Goal: Feedback & Contribution: Contribute content

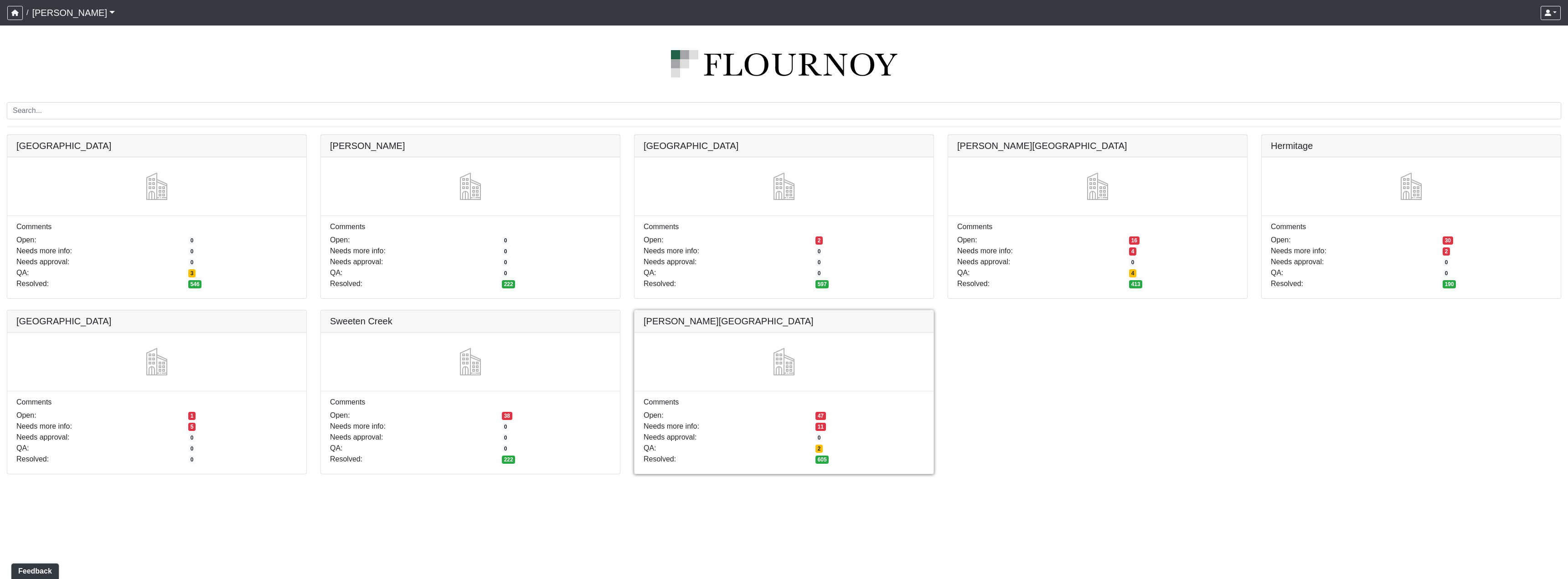
click at [849, 310] on link at bounding box center [783, 310] width 299 height 0
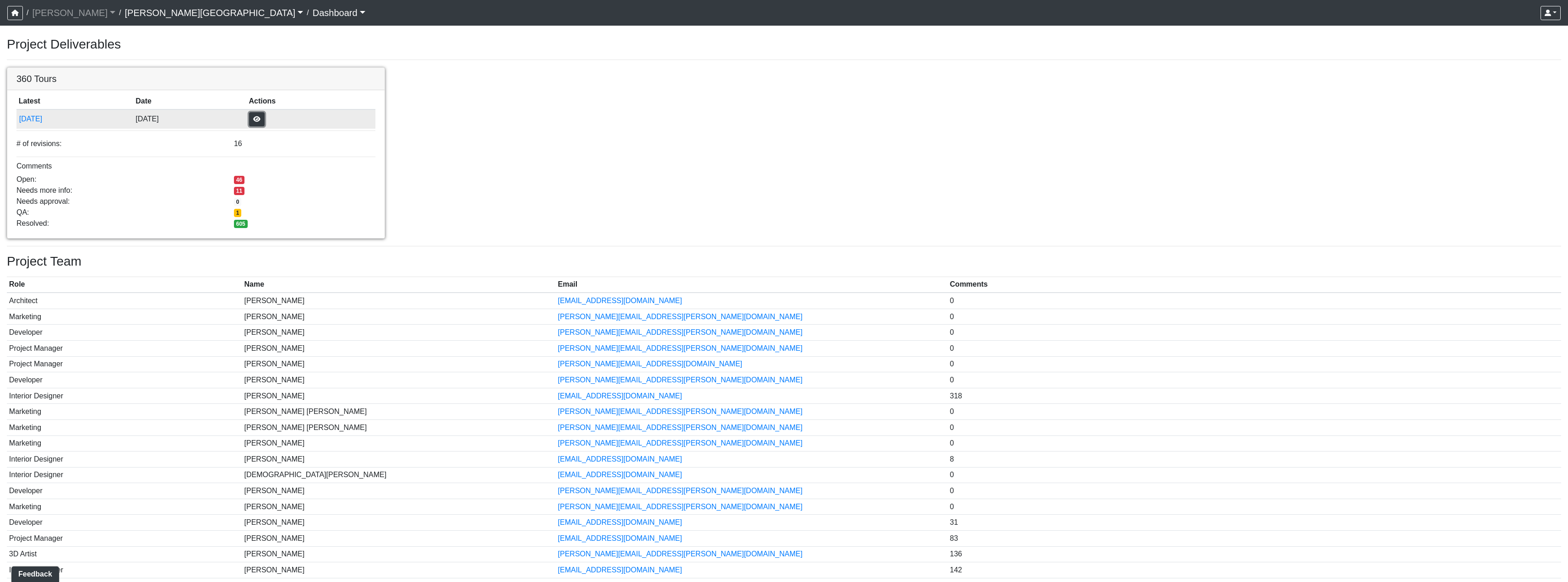
click at [265, 117] on button "button" at bounding box center [256, 119] width 15 height 14
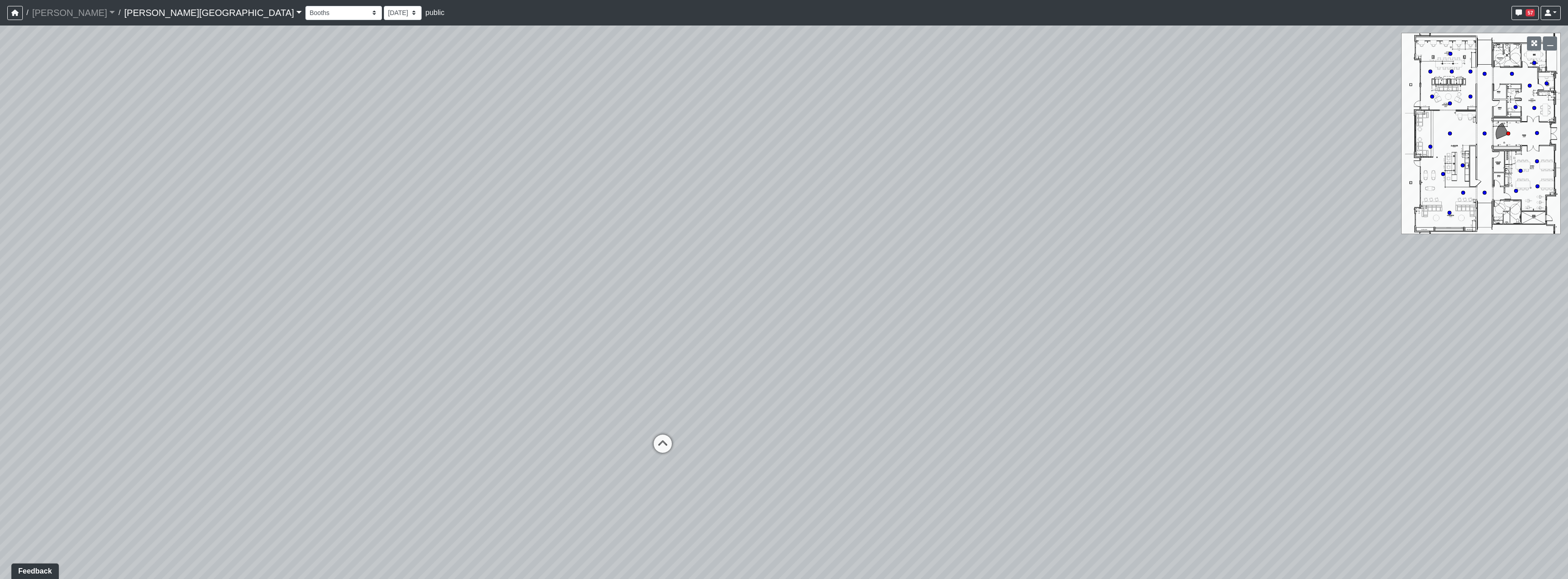
drag, startPoint x: 1289, startPoint y: 238, endPoint x: 606, endPoint y: 196, distance: 684.3
click at [542, 188] on div "Loading... Hallway - Hallway 2 Loading... Entry" at bounding box center [784, 302] width 1568 height 553
drag, startPoint x: 1040, startPoint y: 320, endPoint x: 1040, endPoint y: 277, distance: 43.0
click at [1040, 277] on div "Loading... Hallway - Hallway 2 Loading... Entry" at bounding box center [784, 302] width 1568 height 553
drag, startPoint x: 727, startPoint y: 286, endPoint x: 767, endPoint y: 290, distance: 40.2
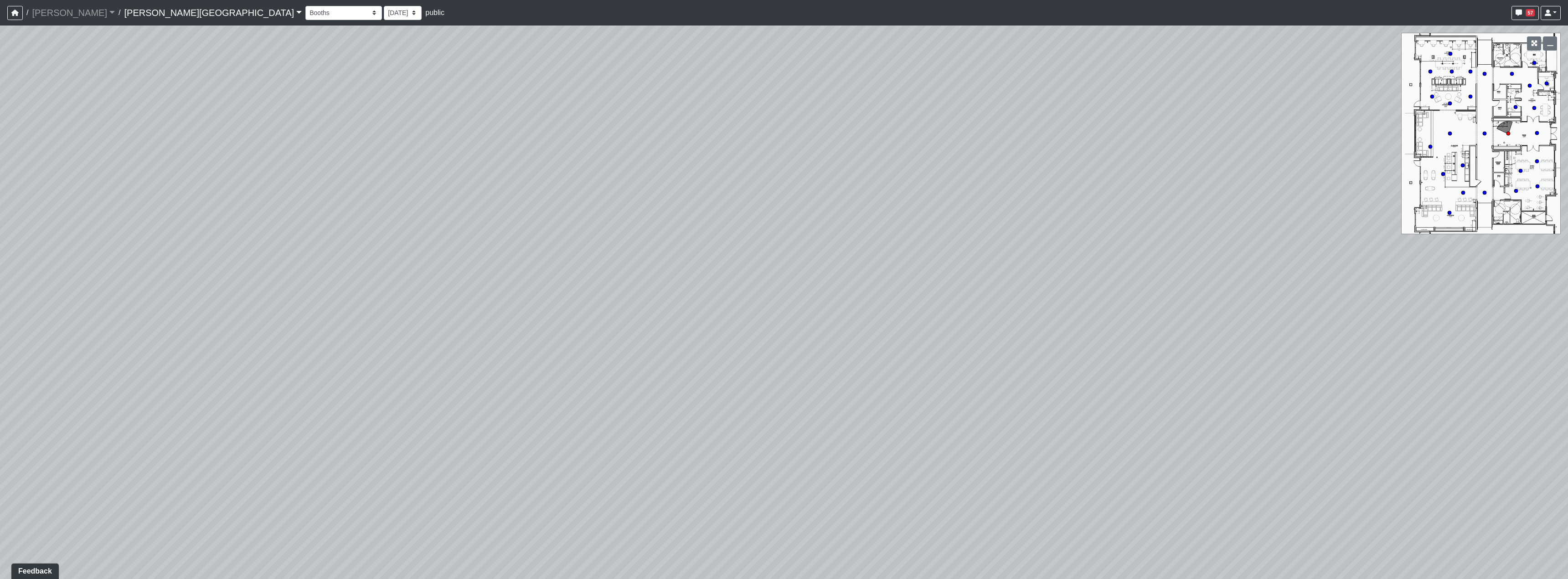
click at [757, 287] on div "Loading... Hallway - Hallway 2 Loading... Entry" at bounding box center [784, 302] width 1568 height 553
click at [460, 420] on icon at bounding box center [459, 422] width 27 height 27
click at [439, 373] on icon at bounding box center [438, 385] width 27 height 27
drag, startPoint x: 952, startPoint y: 362, endPoint x: 448, endPoint y: 367, distance: 504.0
click at [448, 367] on div "Loading... Hallway - Hallway 2 Loading... Entry Loading... Clubroom - Entrance …" at bounding box center [784, 302] width 1568 height 553
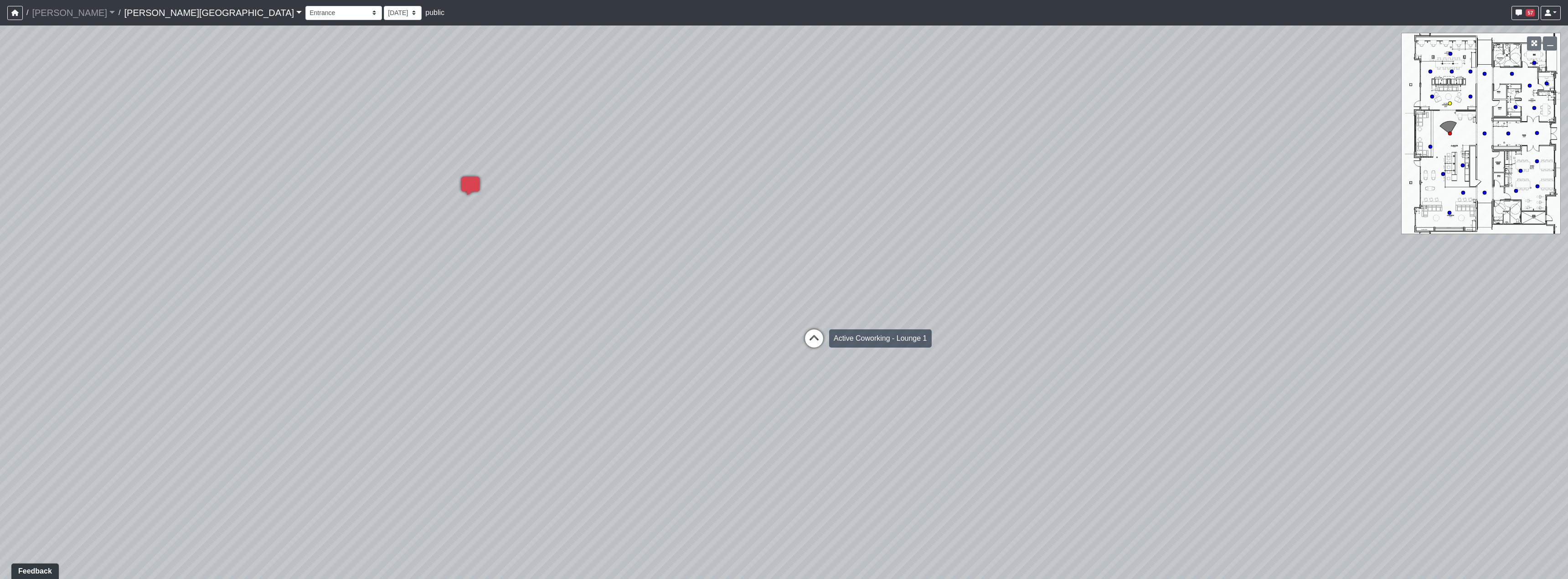
click at [818, 353] on icon at bounding box center [814, 342] width 27 height 27
drag, startPoint x: 725, startPoint y: 356, endPoint x: 698, endPoint y: 355, distance: 27.0
click at [703, 355] on div "Loading... Hallway - Hallway 2 Loading... Entry Loading... Clubroom - Entrance …" at bounding box center [784, 302] width 1568 height 553
click at [1163, 211] on icon at bounding box center [1166, 212] width 27 height 27
drag, startPoint x: 644, startPoint y: 279, endPoint x: 914, endPoint y: 263, distance: 270.5
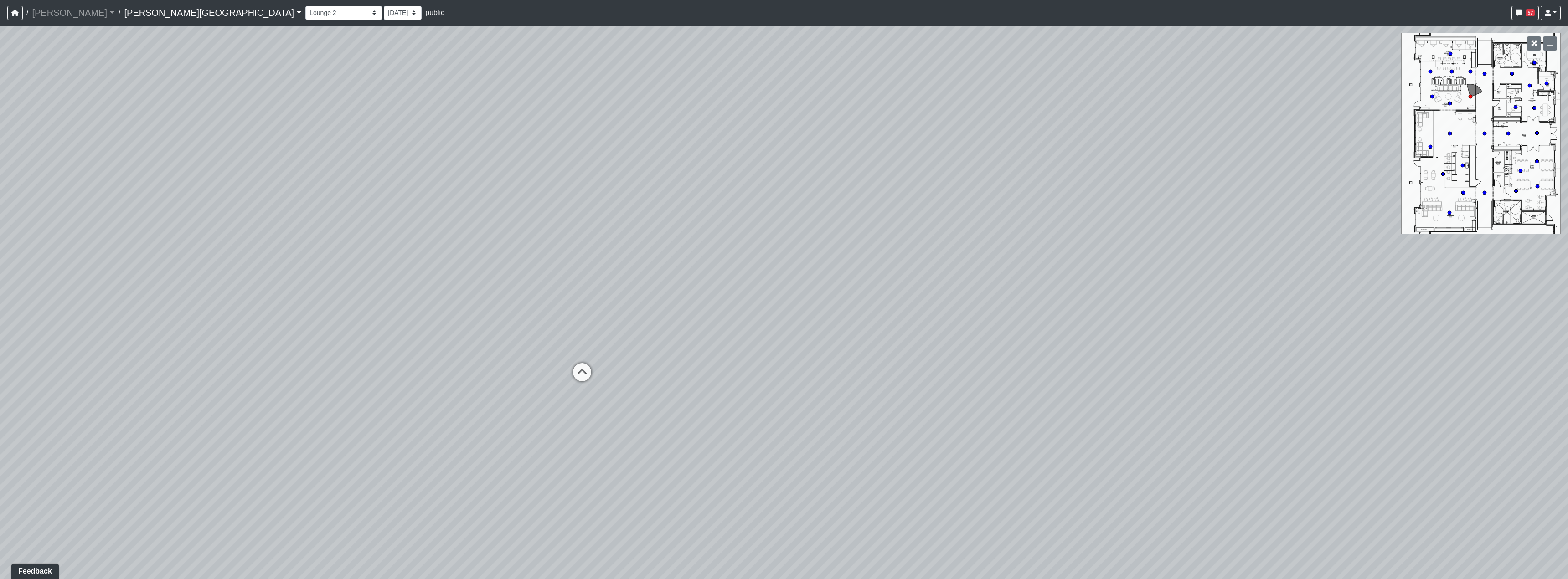
click at [859, 263] on div "Loading... Hallway - Hallway 2 Loading... Entry Loading... Clubroom - Entrance …" at bounding box center [784, 302] width 1568 height 553
click at [930, 325] on div "Loading... Hallway - Hallway 2 Loading... Entry Loading... Clubroom - Entrance …" at bounding box center [784, 302] width 1568 height 553
click at [903, 327] on icon at bounding box center [906, 331] width 27 height 27
drag, startPoint x: 522, startPoint y: 324, endPoint x: 807, endPoint y: 331, distance: 285.1
click at [807, 331] on div "Loading... Hallway - Hallway 2 Loading... Entry Loading... Clubroom - Entrance …" at bounding box center [784, 302] width 1568 height 553
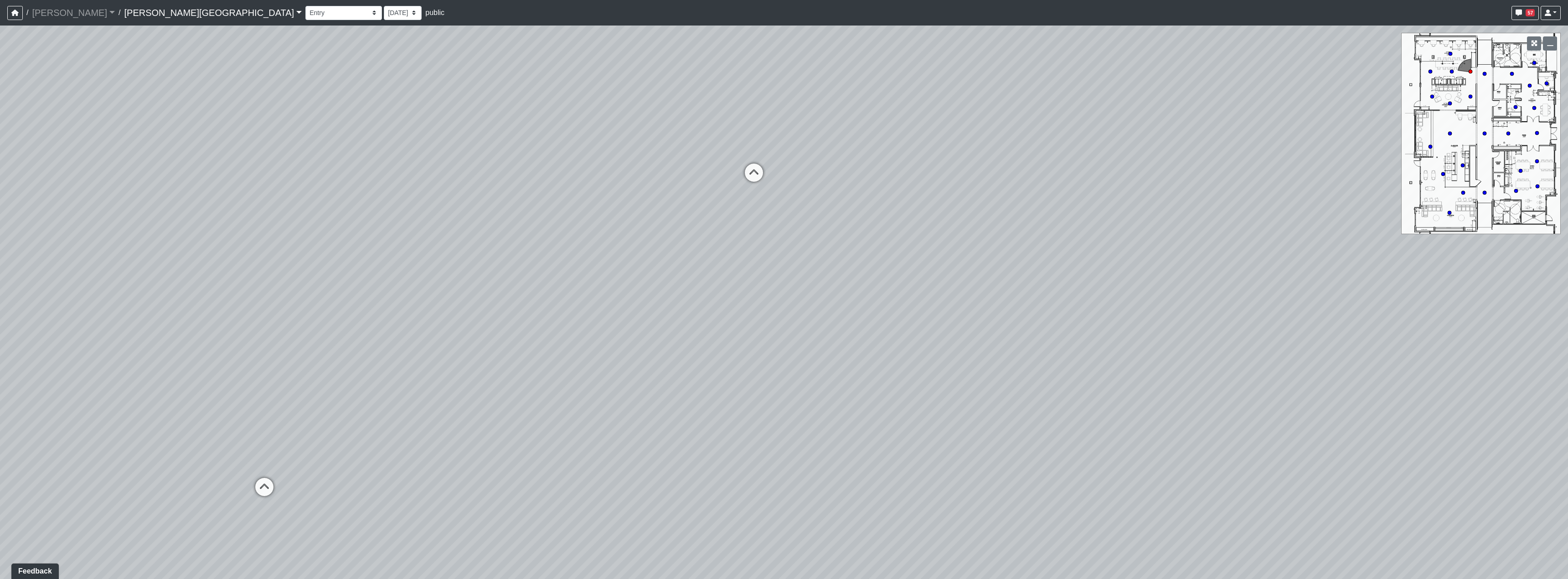
drag, startPoint x: 660, startPoint y: 327, endPoint x: 867, endPoint y: 314, distance: 207.4
click at [863, 314] on div "Loading... Hallway - Hallway 2 Loading... Entry Loading... Clubroom - Entrance …" at bounding box center [784, 302] width 1568 height 553
drag, startPoint x: 648, startPoint y: 352, endPoint x: 712, endPoint y: 351, distance: 64.0
click at [712, 351] on div "Loading... Hallway - Hallway 2 Loading... Entry Loading... Clubroom - Entrance …" at bounding box center [784, 302] width 1568 height 553
click at [1012, 171] on icon at bounding box center [1009, 164] width 27 height 27
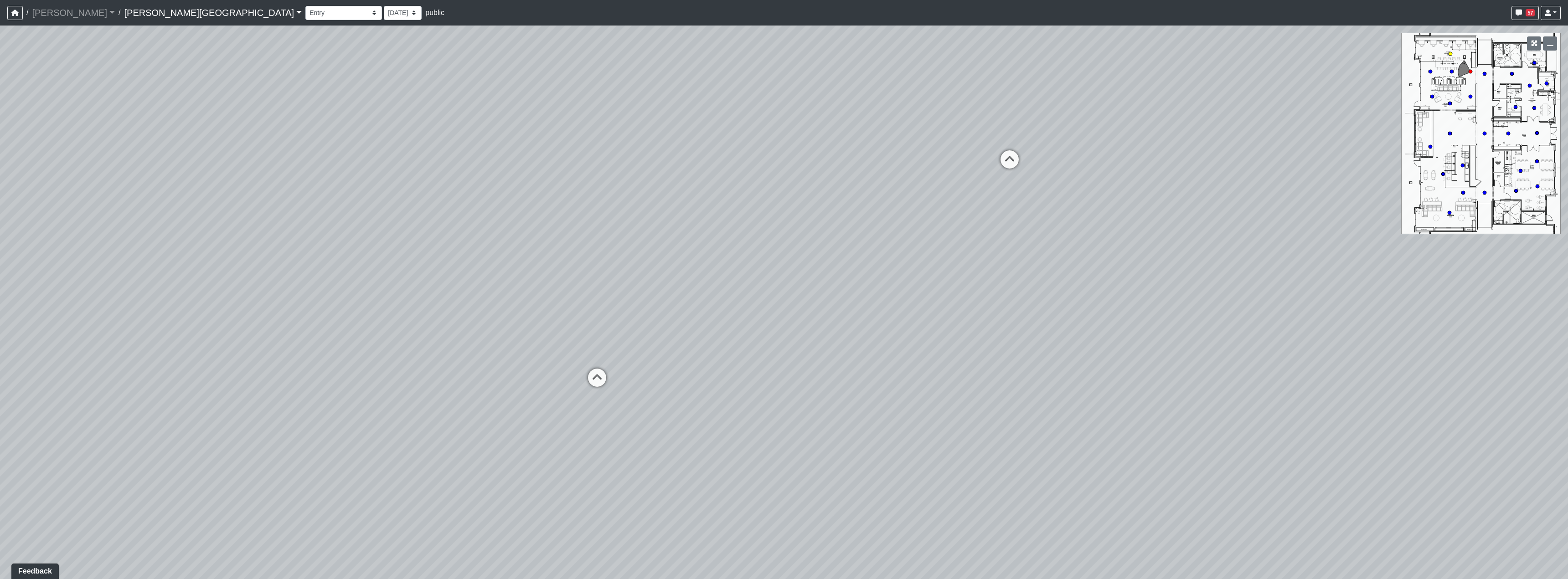
select select "71qBYD1UnnMVF4BEBvD55H"
drag, startPoint x: 542, startPoint y: 246, endPoint x: 898, endPoint y: 256, distance: 356.1
click at [877, 252] on div "Loading... Hallway - Hallway 2 Loading... Entry Loading... Clubroom - Entrance …" at bounding box center [784, 302] width 1568 height 553
drag, startPoint x: 623, startPoint y: 182, endPoint x: 663, endPoint y: 405, distance: 226.6
click at [673, 436] on div "Loading... Hallway - Hallway 2 Loading... Entry Loading... Clubroom - Entrance …" at bounding box center [784, 302] width 1568 height 553
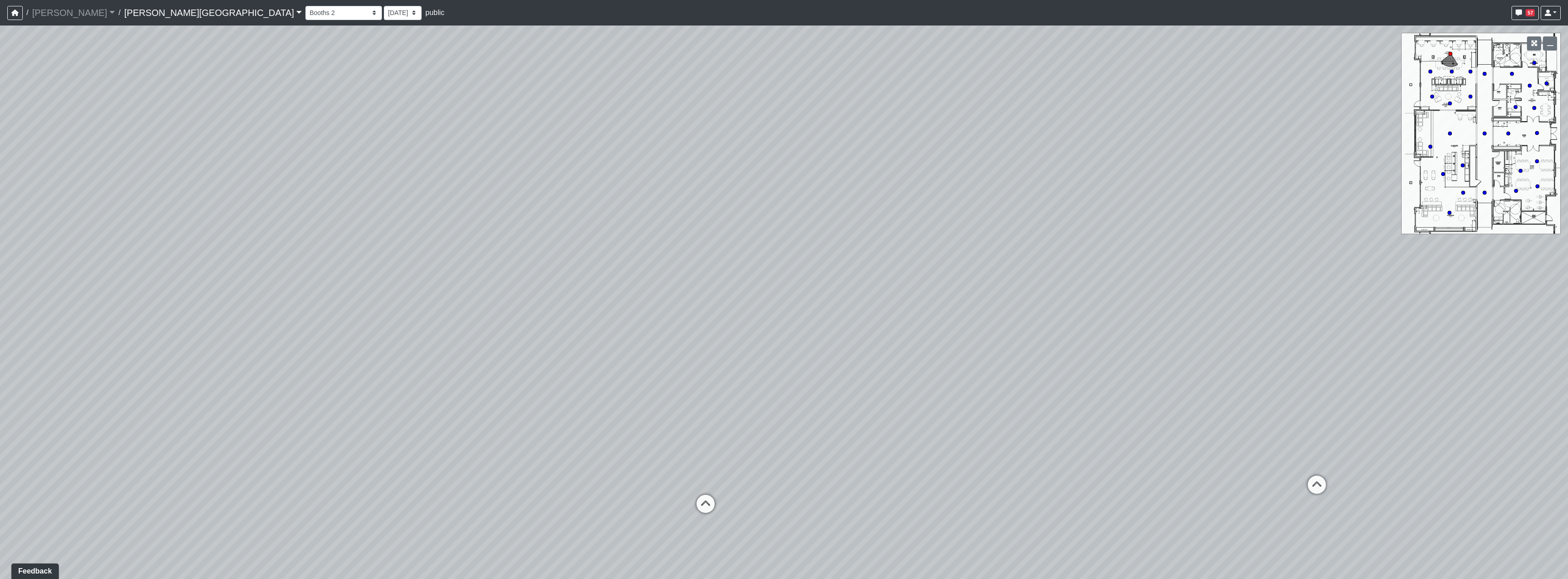
drag, startPoint x: 707, startPoint y: 223, endPoint x: 660, endPoint y: 298, distance: 88.5
click at [694, 291] on div "Loading... Hallway - Hallway 2 Loading... Entry Loading... Clubroom - Entrance …" at bounding box center [784, 302] width 1568 height 553
click at [676, 303] on span "Add comment" at bounding box center [683, 306] width 45 height 8
type textarea "change all these flush mounts to cans"
click at [771, 313] on button "Save" at bounding box center [781, 317] width 37 height 14
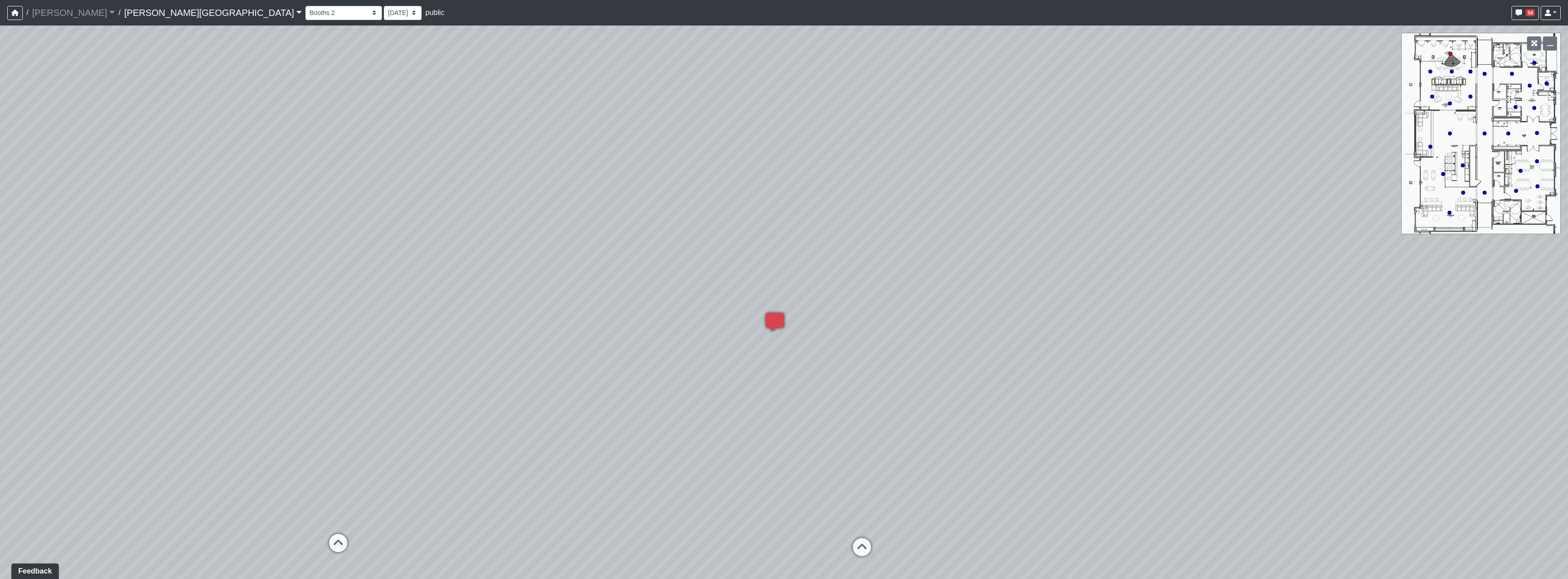
drag, startPoint x: 778, startPoint y: 309, endPoint x: 979, endPoint y: 324, distance: 201.6
click at [979, 324] on div "Loading... Hallway - Hallway 2 Loading... Entry Loading... Clubroom - Entrance …" at bounding box center [784, 302] width 1568 height 553
drag, startPoint x: 779, startPoint y: 221, endPoint x: 918, endPoint y: 157, distance: 153.0
click at [918, 157] on div "Loading... Hallway - Hallway 2 Loading... Entry Loading... Clubroom - Entrance …" at bounding box center [784, 302] width 1568 height 553
click at [622, 398] on div "Loading... Hallway - Hallway 2 Loading... Entry Loading... Clubroom - Entrance …" at bounding box center [784, 302] width 1568 height 553
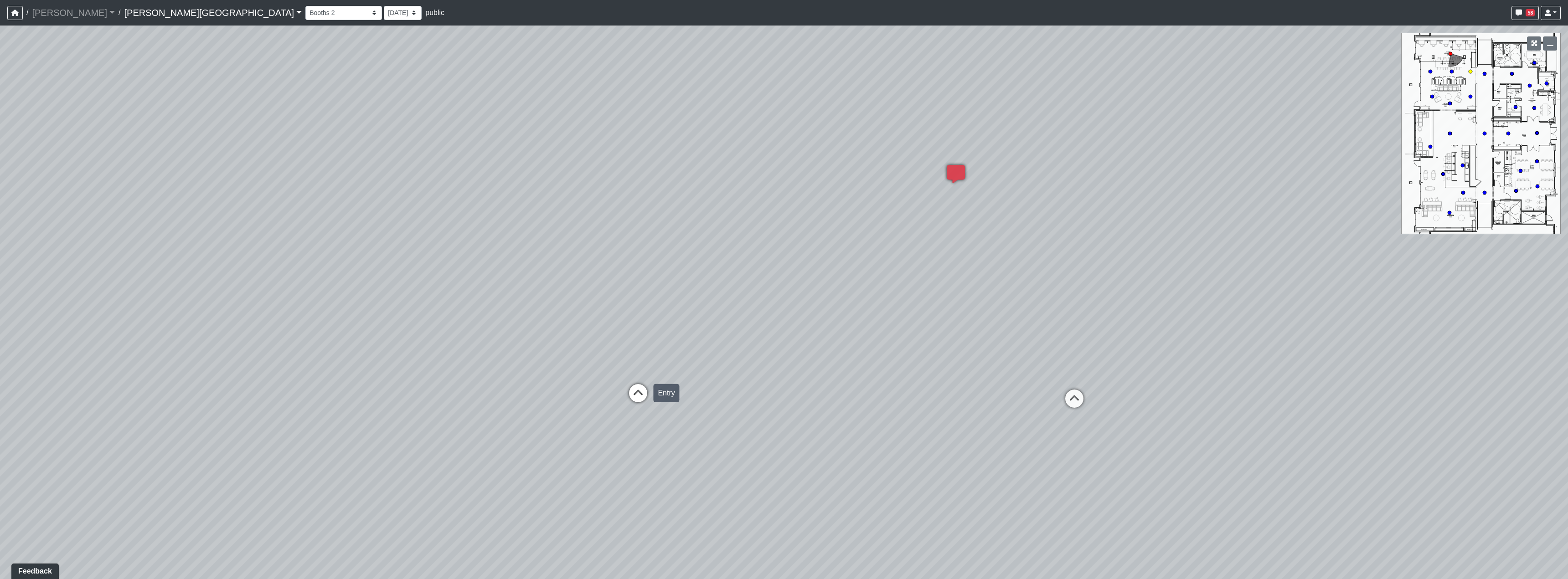
click at [634, 395] on icon at bounding box center [638, 397] width 27 height 27
drag, startPoint x: 519, startPoint y: 426, endPoint x: 656, endPoint y: 386, distance: 142.7
click at [643, 387] on div "Loading... Hallway - Hallway 2 Loading... Entry Loading... Clubroom - Entrance …" at bounding box center [784, 302] width 1568 height 553
drag, startPoint x: 601, startPoint y: 338, endPoint x: 668, endPoint y: 333, distance: 67.2
click at [657, 336] on div "Loading... Hallway - Hallway 2 Loading... Entry Loading... Clubroom - Entrance …" at bounding box center [784, 302] width 1568 height 553
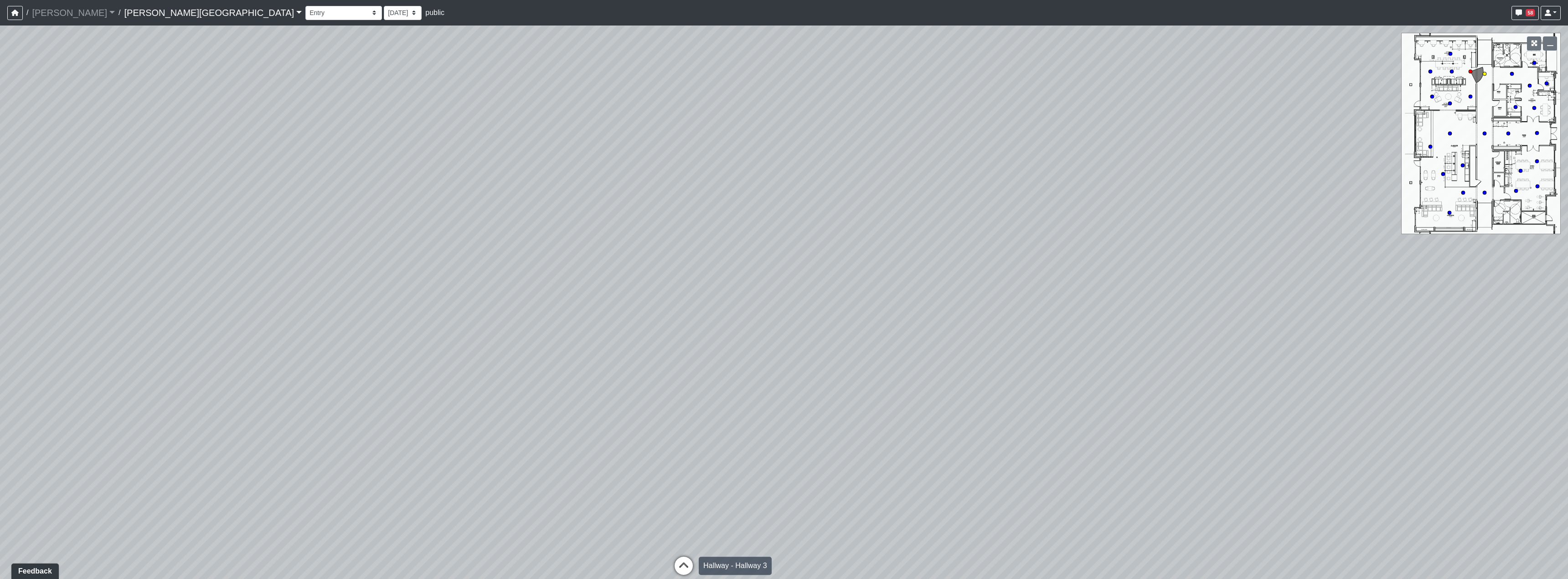
click at [684, 563] on icon at bounding box center [684, 570] width 27 height 27
click at [590, 300] on icon at bounding box center [587, 297] width 27 height 27
drag, startPoint x: 669, startPoint y: 372, endPoint x: 788, endPoint y: 376, distance: 119.1
click at [986, 375] on div "Loading... Hallway - Hallway 2 Loading... Entry Loading... Clubroom - Entrance …" at bounding box center [784, 302] width 1568 height 553
click at [564, 299] on icon at bounding box center [572, 300] width 27 height 27
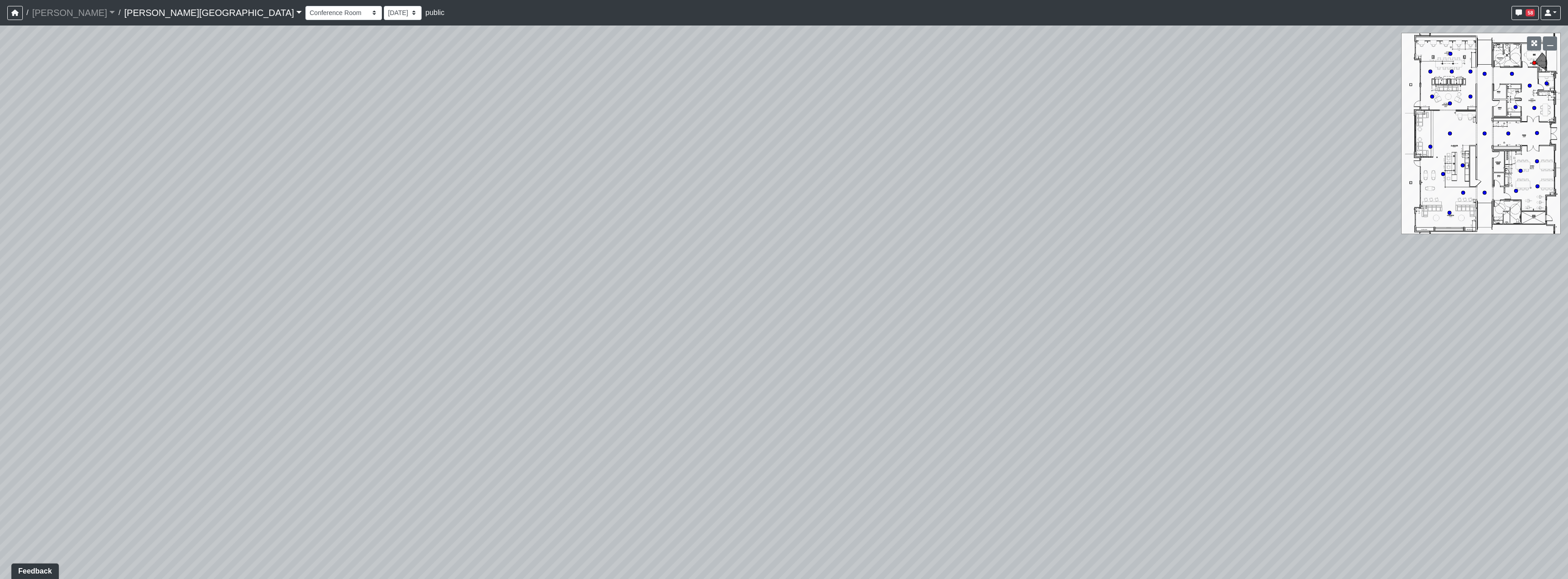
drag, startPoint x: 544, startPoint y: 347, endPoint x: 754, endPoint y: 271, distance: 223.3
click at [747, 271] on div "Loading... Hallway - Hallway 2 Loading... Entry Loading... Clubroom - Entrance …" at bounding box center [784, 302] width 1568 height 553
drag, startPoint x: 598, startPoint y: 325, endPoint x: 1353, endPoint y: 244, distance: 759.3
click at [1350, 245] on div "Loading... Hallway - Hallway 2 Loading... Entry Loading... Clubroom - Entrance …" at bounding box center [784, 302] width 1568 height 553
drag, startPoint x: 872, startPoint y: 260, endPoint x: 635, endPoint y: 536, distance: 363.8
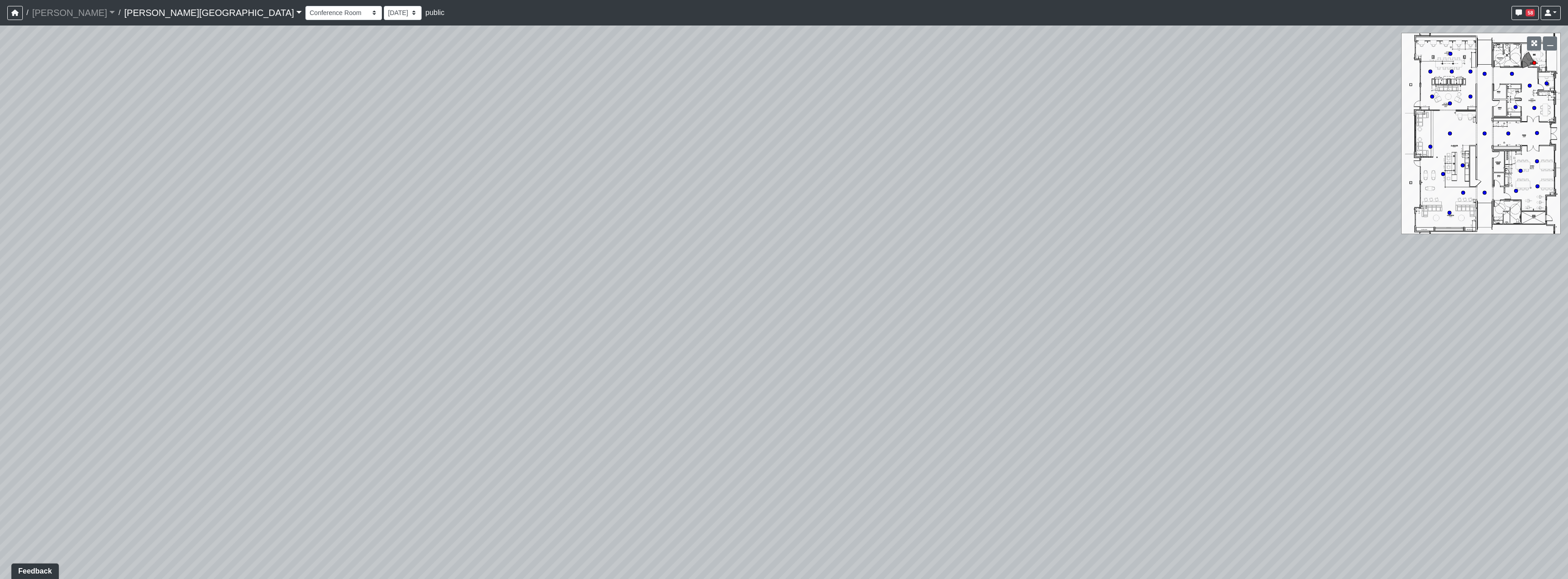
click at [635, 536] on div "Loading... Hallway - Hallway 2 Loading... Entry Loading... Clubroom - Entrance …" at bounding box center [784, 302] width 1568 height 553
drag, startPoint x: 929, startPoint y: 170, endPoint x: 600, endPoint y: 384, distance: 392.5
click at [604, 380] on div "Loading... Hallway - Hallway 2 Loading... Entry Loading... Clubroom - Entrance …" at bounding box center [784, 302] width 1568 height 553
drag, startPoint x: 872, startPoint y: 176, endPoint x: 472, endPoint y: 190, distance: 400.2
click at [557, 211] on div "Loading... Hallway - Hallway 2 Loading... Entry Loading... Clubroom - Entrance …" at bounding box center [784, 302] width 1568 height 553
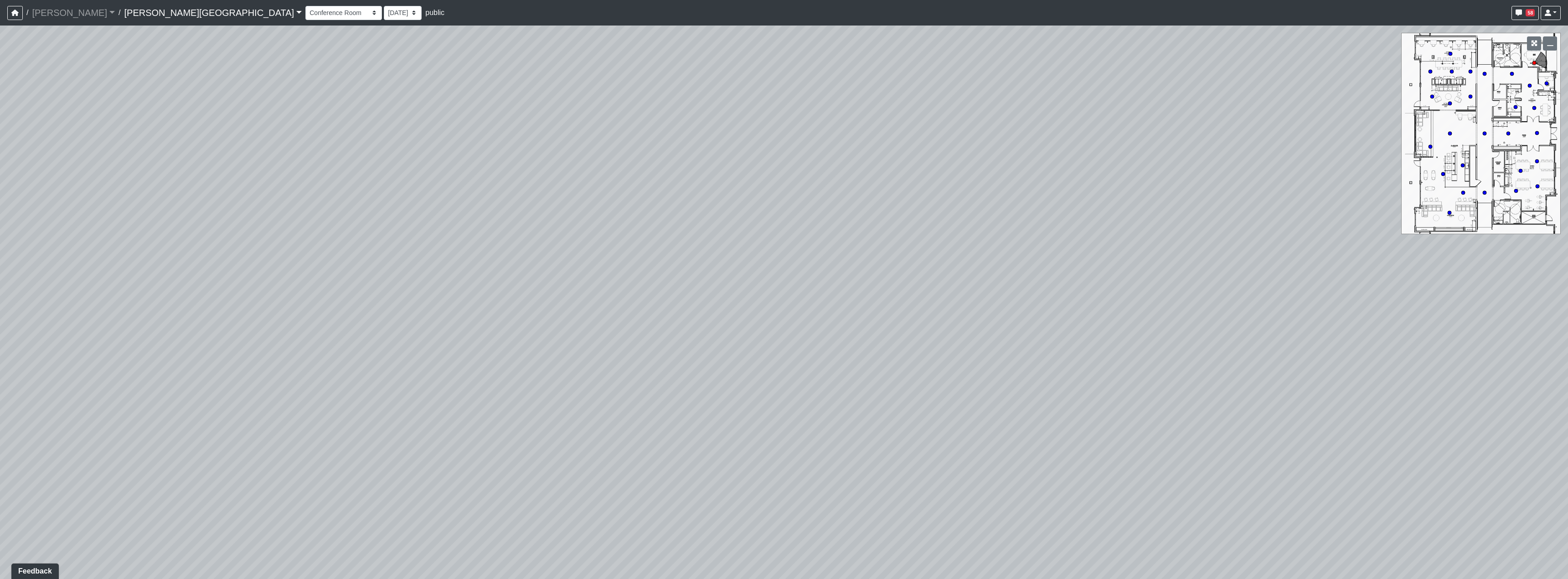
drag, startPoint x: 732, startPoint y: 223, endPoint x: 508, endPoint y: 210, distance: 224.4
click at [511, 210] on div "Loading... Hallway - Hallway 2 Loading... Entry Loading... Clubroom - Entrance …" at bounding box center [784, 302] width 1568 height 553
drag, startPoint x: 706, startPoint y: 208, endPoint x: 518, endPoint y: 338, distance: 228.6
click at [463, 340] on div "Loading... Hallway - Hallway 2 Loading... Entry Loading... Clubroom - Entrance …" at bounding box center [784, 302] width 1568 height 553
drag, startPoint x: 891, startPoint y: 353, endPoint x: 494, endPoint y: 282, distance: 403.3
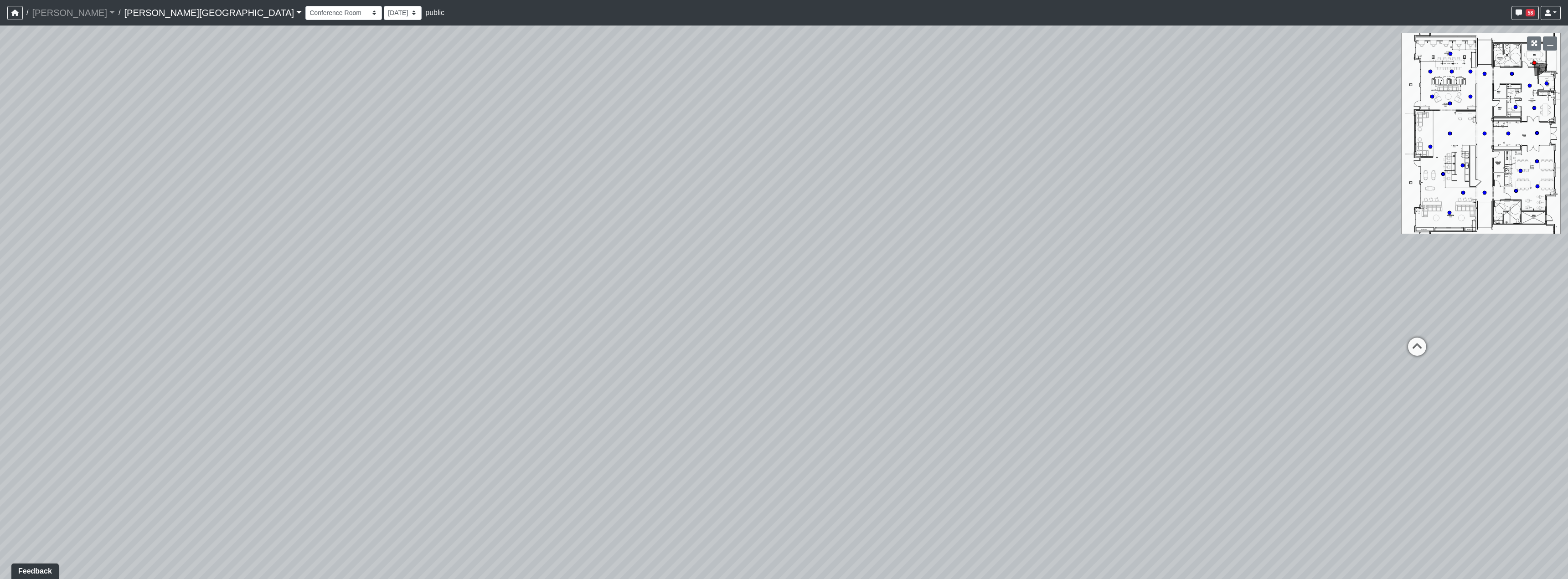
click at [562, 311] on div "Loading... Hallway - Hallway 2 Loading... Entry Loading... Clubroom - Entrance …" at bounding box center [784, 302] width 1568 height 553
drag, startPoint x: 765, startPoint y: 268, endPoint x: 755, endPoint y: 271, distance: 10.4
click at [755, 271] on div "Loading... Hallway - Hallway 2 Loading... Entry Loading... Clubroom - Entrance …" at bounding box center [784, 302] width 1568 height 553
click at [780, 244] on icon at bounding box center [782, 246] width 27 height 27
drag, startPoint x: 620, startPoint y: 308, endPoint x: 1089, endPoint y: 305, distance: 469.0
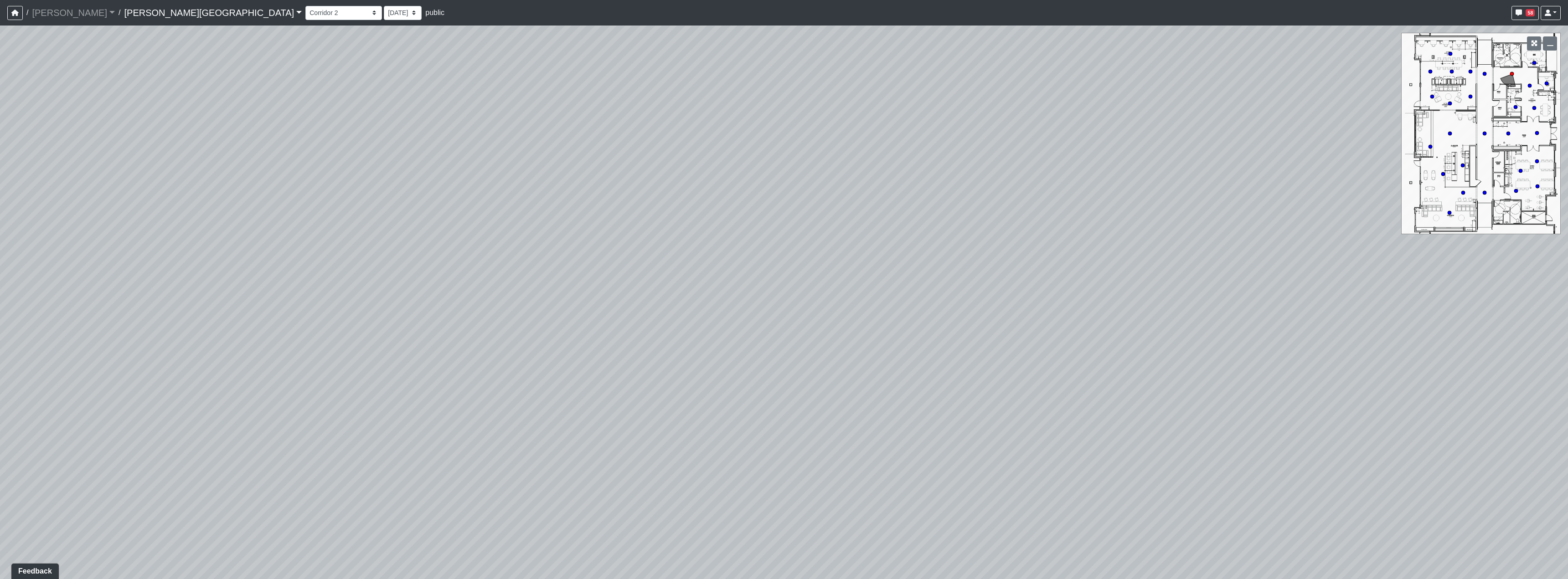
click at [855, 297] on div "Loading... Hallway - Hallway 2 Loading... Entry Loading... Clubroom - Entrance …" at bounding box center [784, 302] width 1568 height 553
drag, startPoint x: 621, startPoint y: 271, endPoint x: 769, endPoint y: 284, distance: 148.6
click at [770, 282] on div "Loading... Hallway - Hallway 2 Loading... Entry Loading... Clubroom - Entrance …" at bounding box center [784, 302] width 1568 height 553
click at [531, 226] on icon at bounding box center [517, 227] width 27 height 27
drag, startPoint x: 979, startPoint y: 301, endPoint x: 745, endPoint y: 308, distance: 234.1
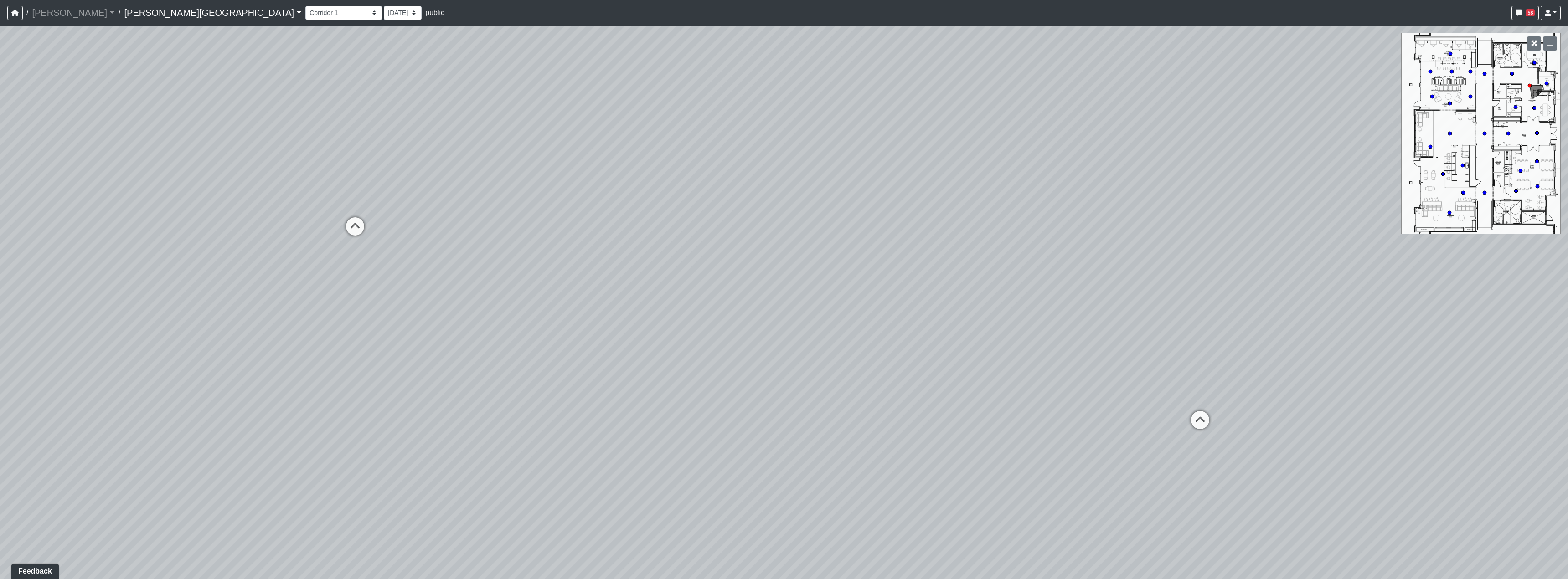
click at [743, 307] on div "Loading... Hallway - Hallway 2 Loading... Entry Loading... Clubroom - Entrance …" at bounding box center [784, 302] width 1568 height 553
click at [736, 368] on icon at bounding box center [732, 381] width 27 height 27
drag, startPoint x: 566, startPoint y: 303, endPoint x: 933, endPoint y: 320, distance: 367.4
click at [879, 310] on div "Loading... Hallway - Hallway 2 Loading... Entry Loading... Clubroom - Entrance …" at bounding box center [784, 302] width 1568 height 553
drag
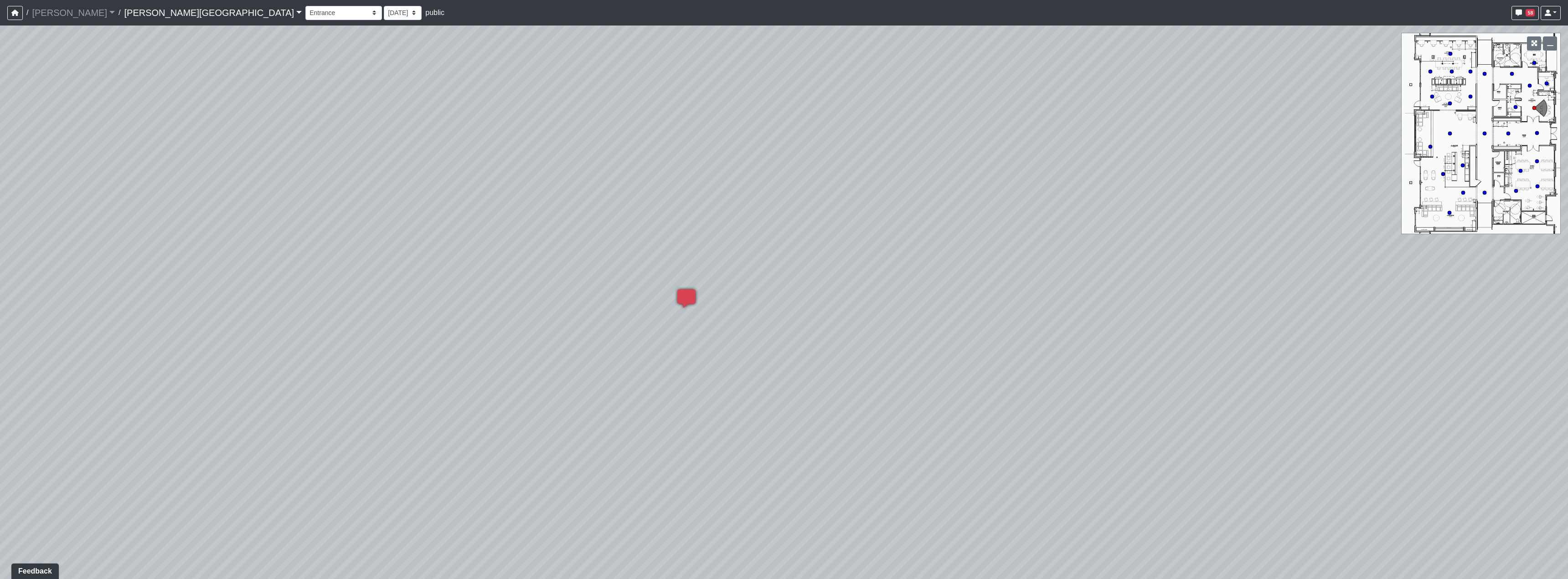
click at [1015, 376] on div "Loading... Hallway - Hallway 2 Loading... Entry Loading... Clubroom - Entrance …" at bounding box center [784, 302] width 1568 height 553
click at [828, 255] on div "Loading... Hallway - Hallway 2 Loading... Entry Loading... Clubroom - Entrance …" at bounding box center [784, 302] width 1568 height 553
click at [814, 215] on div "Loading... Hallway - Hallway 2 Loading... Entry Loading... Clubroom - Entrance …" at bounding box center [784, 302] width 1568 height 553
click at [828, 294] on div "Loading... Hallway - Hallway 2 Loading... Entry Loading... Clubroom - Entrance …" at bounding box center [784, 302] width 1568 height 553
click at [741, 298] on div "Loading... Hallway - Hallway 2 Loading... Entry Loading... Clubroom - Entrance …" at bounding box center [784, 302] width 1568 height 553
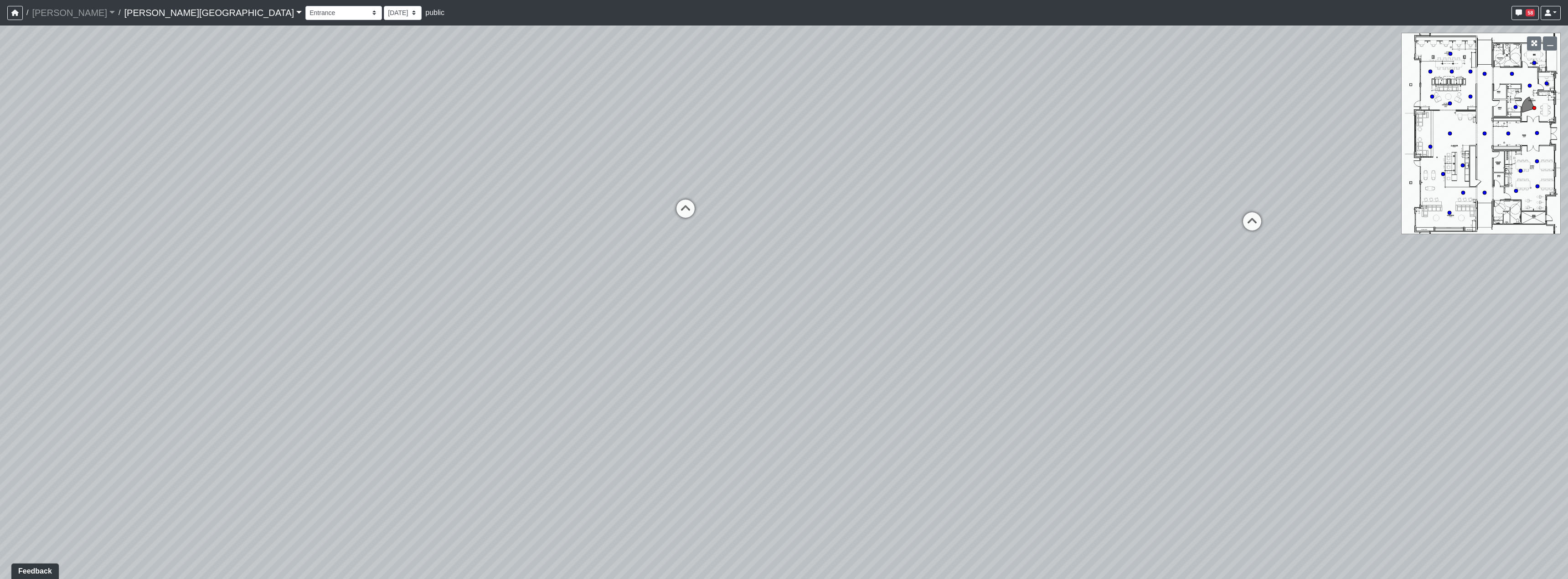
click at [859, 351] on div "Loading... Hallway - Hallway 2 Loading... Entry Loading... Clubroom - Entrance …" at bounding box center [784, 302] width 1568 height 553
click at [648, 251] on icon at bounding box center [640, 248] width 27 height 27
click at [705, 238] on icon at bounding box center [709, 243] width 27 height 27
click at [615, 242] on icon at bounding box center [607, 250] width 27 height 27
click at [307, 274] on div "Loading... Hallway - Hallway 2 Loading... Entry Loading... Clubroom - Entrance …" at bounding box center [784, 302] width 1568 height 553
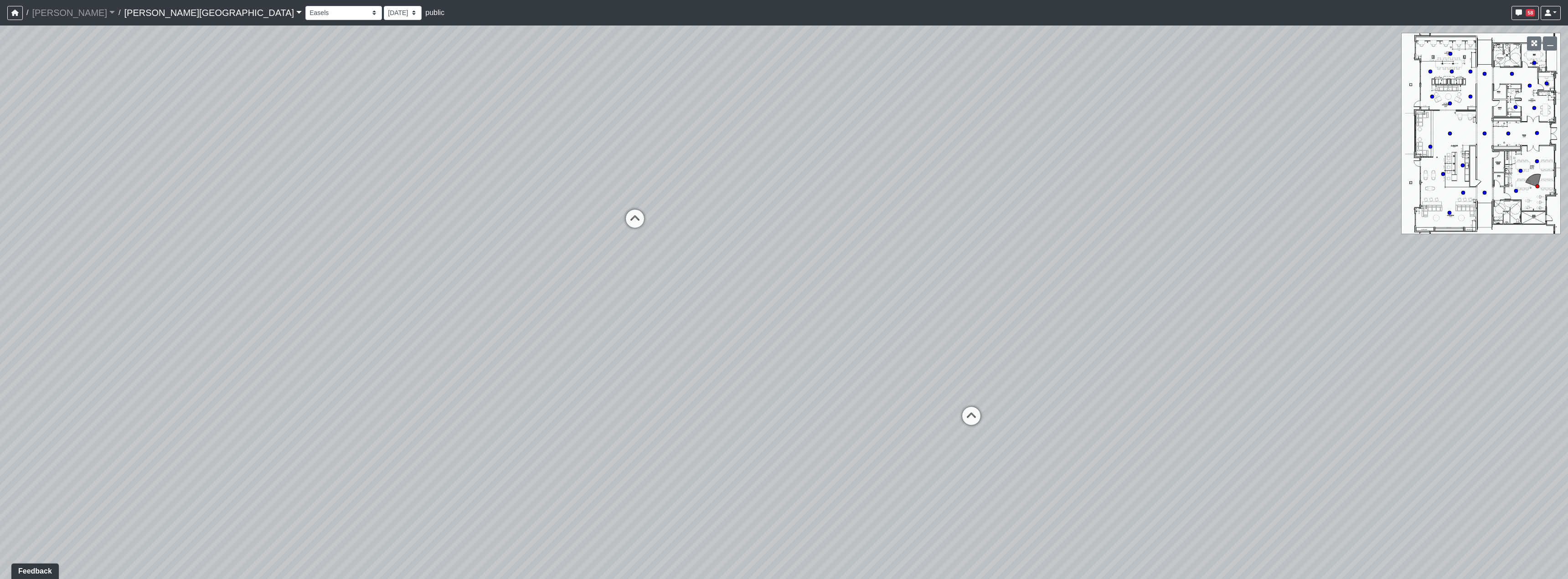
click at [805, 425] on div "Loading... Hallway - Hallway 2 Loading... Entry Loading... Clubroom - Entrance …" at bounding box center [784, 302] width 1568 height 553
click at [939, 418] on div "Loading... Hallway - Hallway 2 Loading... Entry Loading... Clubroom - Entrance …" at bounding box center [784, 302] width 1568 height 553
click at [968, 423] on icon at bounding box center [968, 420] width 27 height 27
click at [830, 358] on div "Loading... Hallway - Hallway 2 Loading... Entry Loading... Clubroom - Entrance …" at bounding box center [784, 302] width 1568 height 553
click at [277, 316] on div "Loading... Hallway - Hallway 2 Loading... Entry Loading... Clubroom - Entrance …" at bounding box center [784, 302] width 1568 height 553
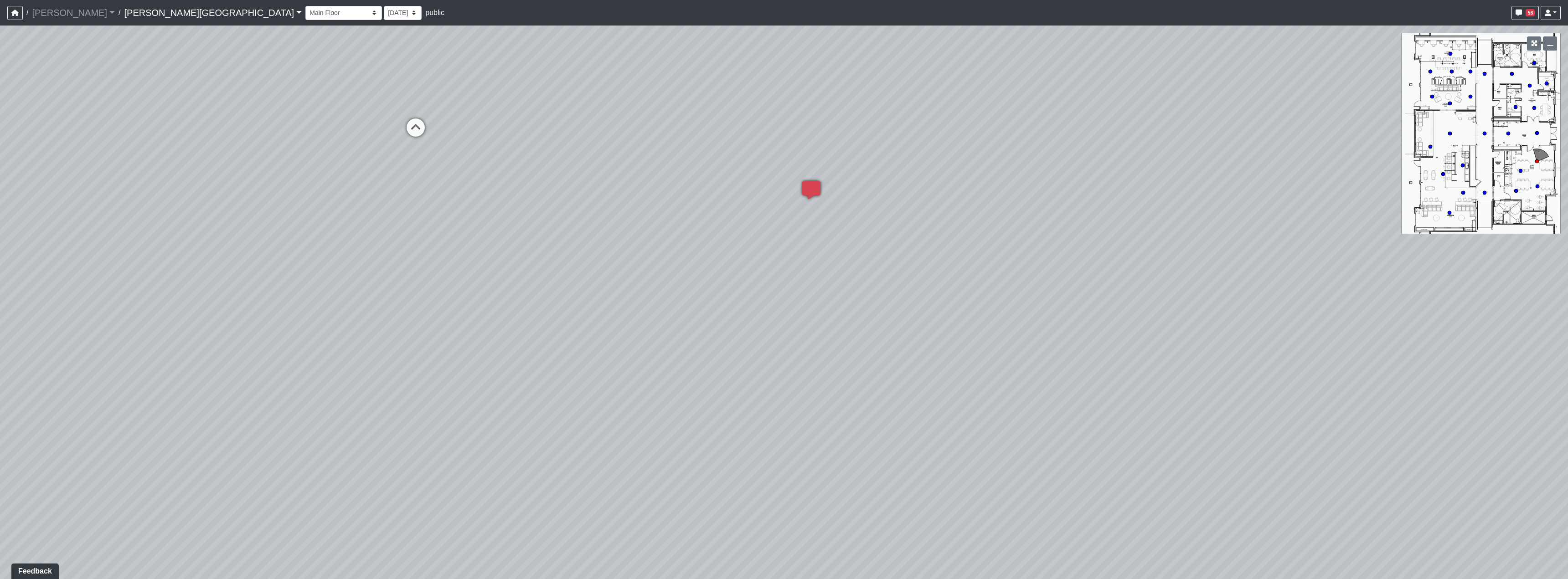
click at [721, 368] on div "Loading... Hallway - Hallway 2 Loading... Entry Loading... Clubroom - Entrance …" at bounding box center [784, 302] width 1568 height 553
click at [826, 344] on div "Loading... Hallway - Hallway 2 Loading... Entry Loading... Clubroom - Entrance …" at bounding box center [784, 302] width 1568 height 553
click at [888, 320] on div "Loading... Hallway - Hallway 2 Loading... Entry Loading... Clubroom - Entrance …" at bounding box center [784, 302] width 1568 height 553
click at [611, 251] on icon at bounding box center [611, 255] width 27 height 27
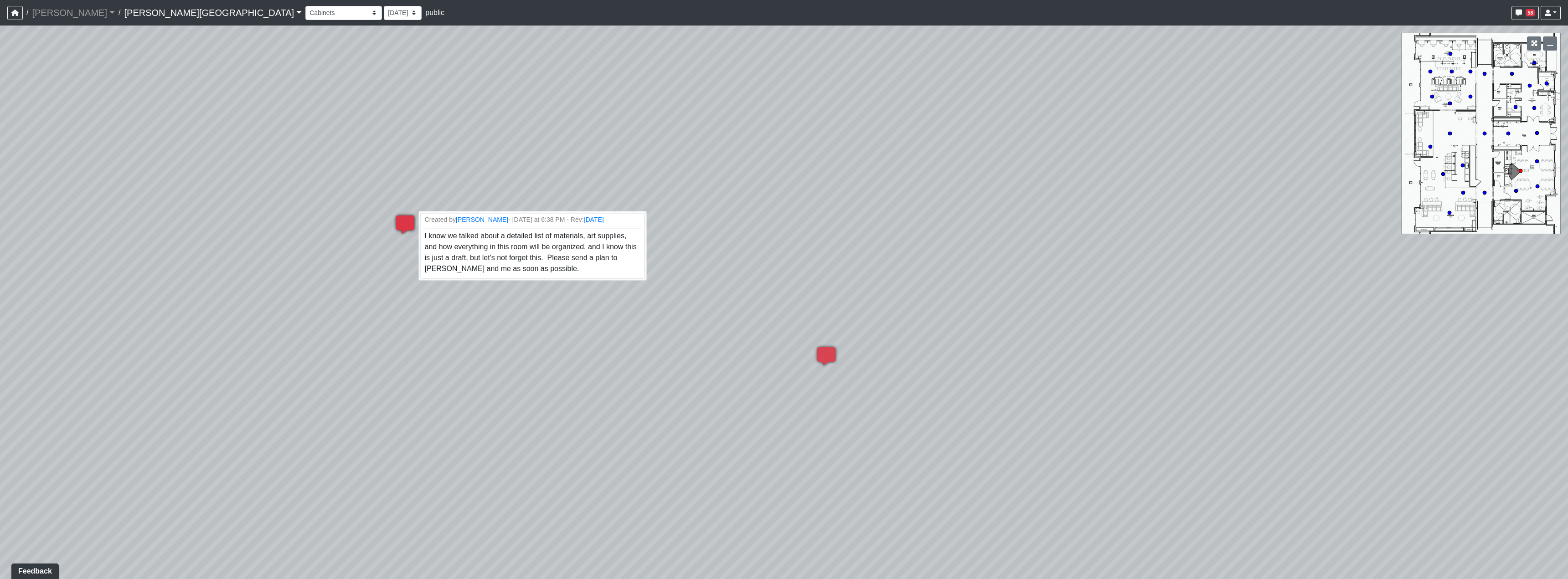
click at [406, 215] on div "Loading... Created by Ryan Foster - Yesterday at 6:38 PM - Rev: 10/6/2025 I kno…" at bounding box center [405, 224] width 27 height 27
click at [406, 218] on icon at bounding box center [405, 229] width 27 height 27
drag, startPoint x: 584, startPoint y: 319, endPoint x: 882, endPoint y: 290, distance: 299.4
click at [831, 292] on div "Loading... Hallway - Hallway 2 Loading... Entry Loading... Clubroom - Entrance …" at bounding box center [784, 302] width 1568 height 553
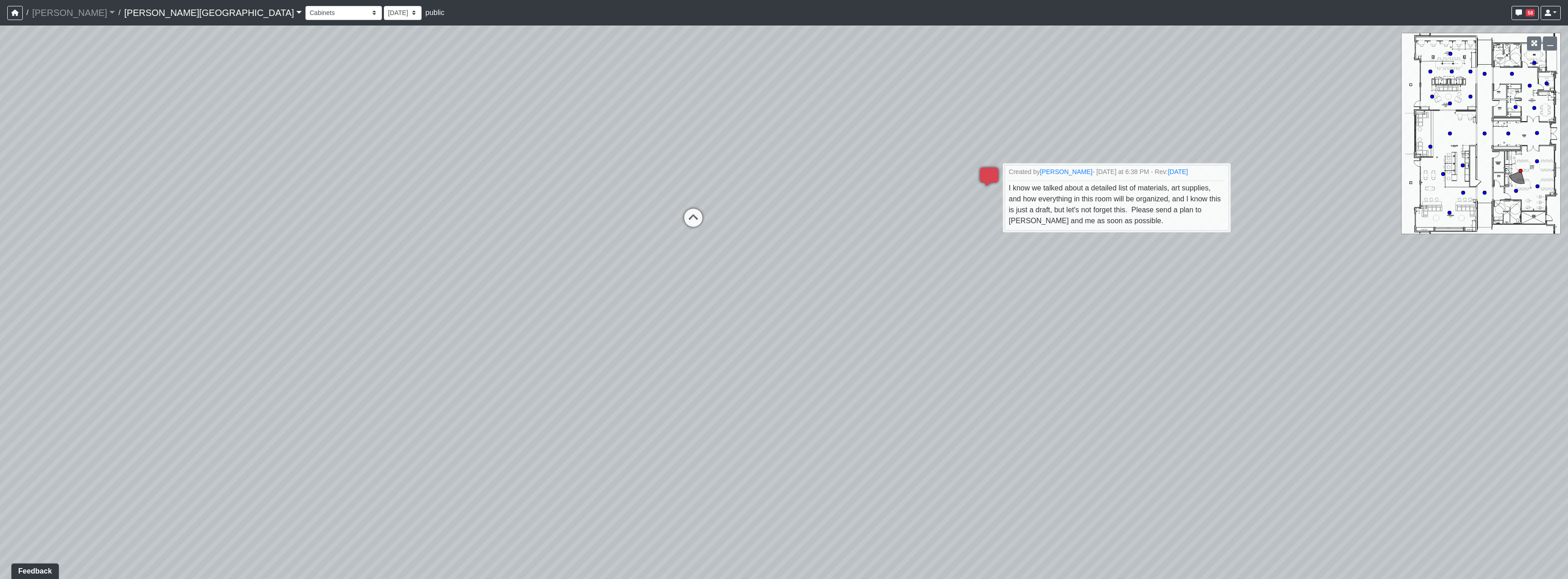
drag, startPoint x: 642, startPoint y: 291, endPoint x: 894, endPoint y: 283, distance: 252.1
click at [878, 283] on div "Loading... Hallway - Hallway 2 Loading... Entry Loading... Clubroom - Entrance …" at bounding box center [784, 302] width 1568 height 553
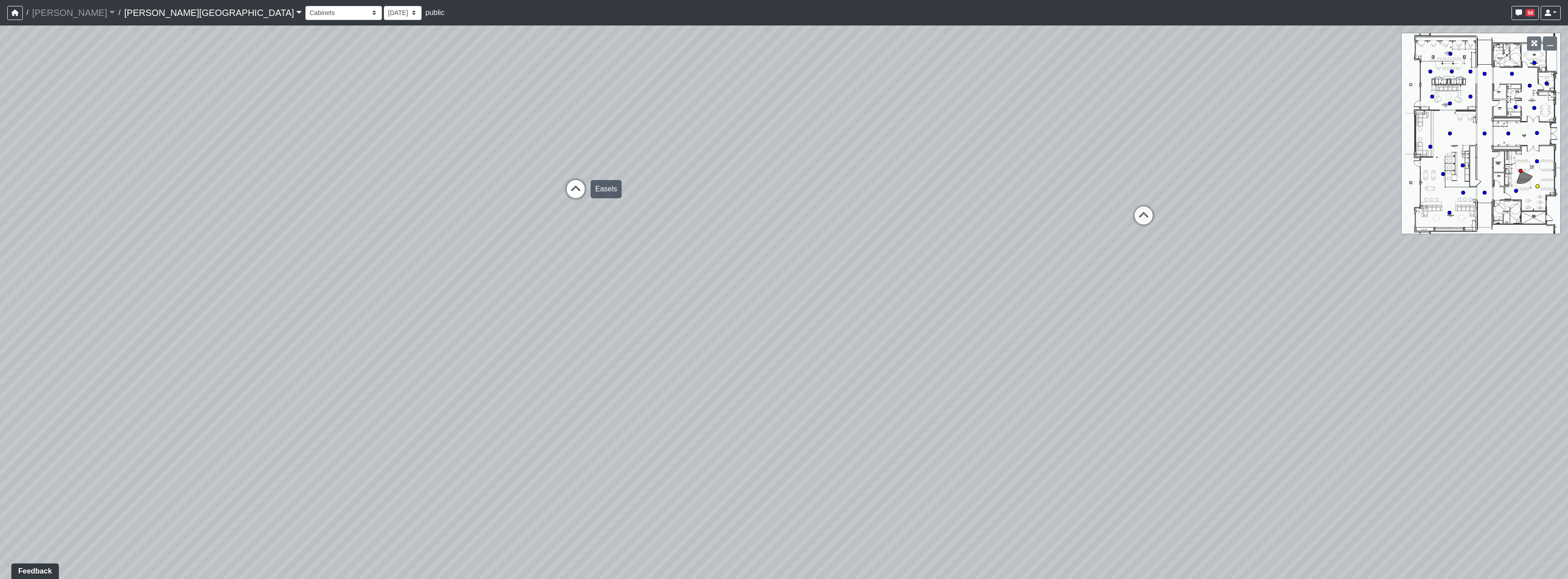
click at [578, 189] on icon at bounding box center [575, 193] width 27 height 27
drag, startPoint x: 1126, startPoint y: 335, endPoint x: 634, endPoint y: 296, distance: 493.5
click at [693, 296] on div "Loading... Hallway - Hallway 2 Loading... Entry Loading... Clubroom - Entrance …" at bounding box center [784, 302] width 1568 height 553
drag, startPoint x: 1035, startPoint y: 325, endPoint x: 627, endPoint y: 375, distance: 411.1
click at [647, 373] on div "Loading... Hallway - Hallway 2 Loading... Entry Loading... Clubroom - Entrance …" at bounding box center [784, 302] width 1568 height 553
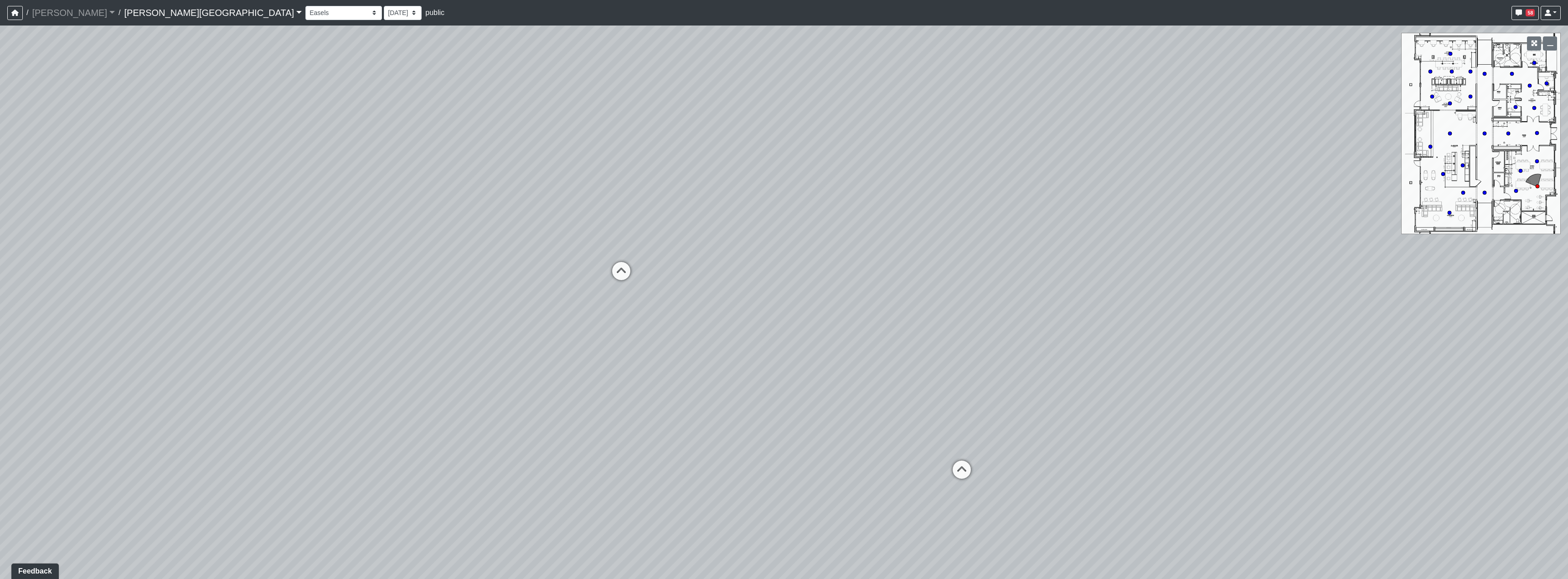
drag, startPoint x: 1009, startPoint y: 317, endPoint x: 977, endPoint y: 325, distance: 33.0
click at [977, 325] on div "Loading... Hallway - Hallway 2 Loading... Entry Loading... Clubroom - Entrance …" at bounding box center [784, 302] width 1568 height 553
click at [938, 475] on icon at bounding box center [948, 475] width 27 height 27
drag, startPoint x: 588, startPoint y: 362, endPoint x: 878, endPoint y: 379, distance: 290.5
click at [878, 379] on div "Loading... Hallway - Hallway 2 Loading... Entry Loading... Clubroom - Entrance …" at bounding box center [784, 302] width 1568 height 553
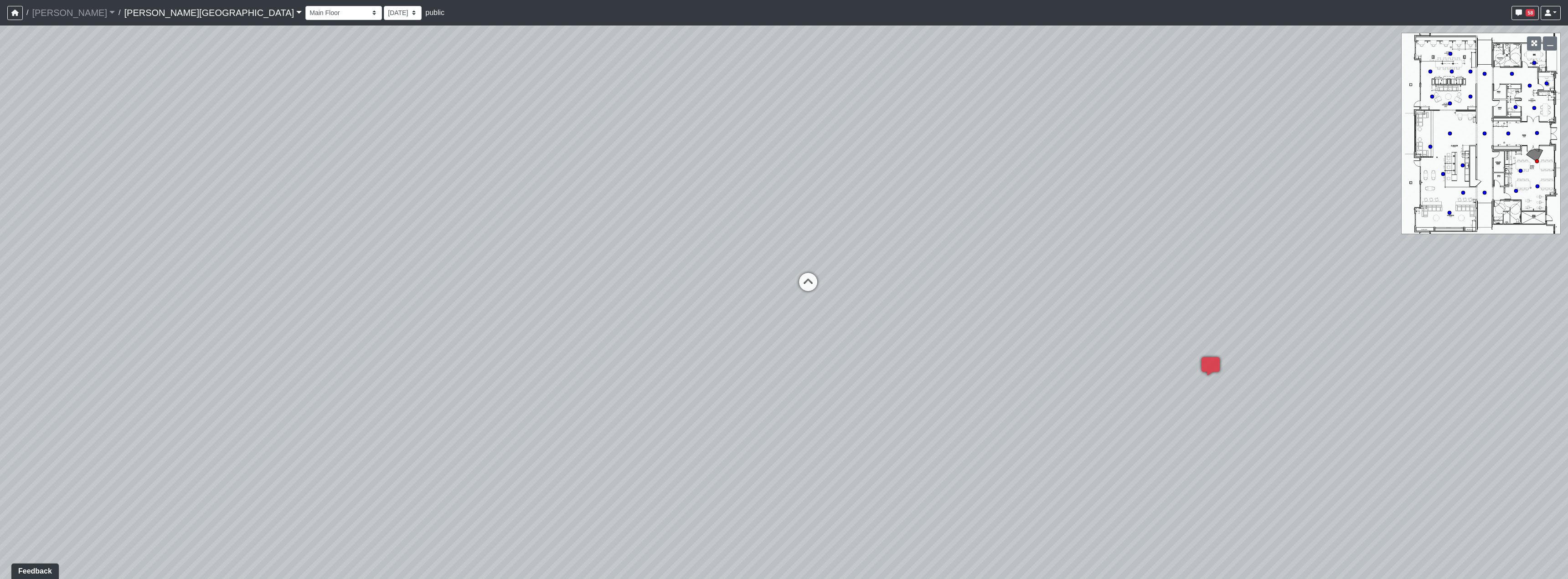
drag, startPoint x: 954, startPoint y: 400, endPoint x: 545, endPoint y: 389, distance: 409.1
click at [545, 389] on div "Loading... Hallway - Hallway 2 Loading... Entry Loading... Clubroom - Entrance …" at bounding box center [784, 302] width 1568 height 553
drag, startPoint x: 886, startPoint y: 284, endPoint x: 861, endPoint y: 299, distance: 29.2
click at [861, 299] on div "Loading... Hallway - Hallway 2 Loading... Entry Loading... Clubroom - Entrance …" at bounding box center [784, 302] width 1568 height 553
click at [784, 299] on icon at bounding box center [793, 300] width 27 height 27
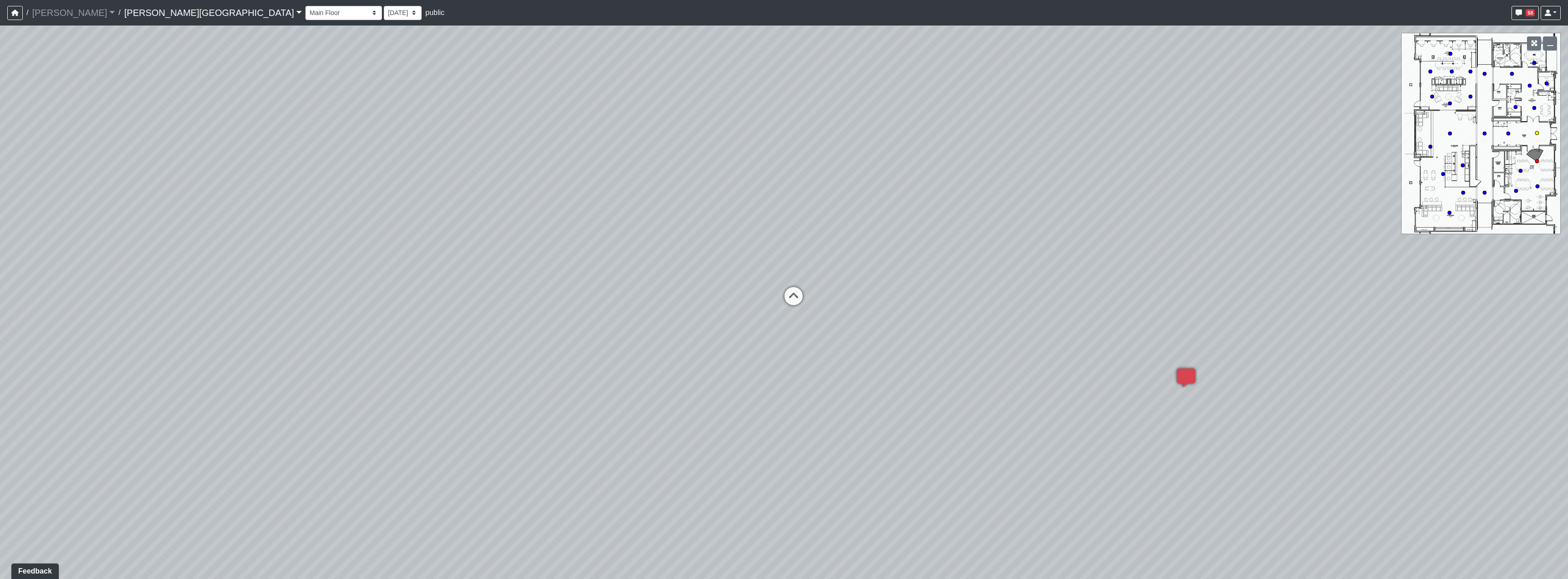
select select "jjYrwuVTQNM22FbxVCQ1FR"
drag, startPoint x: 607, startPoint y: 390, endPoint x: 934, endPoint y: 380, distance: 327.2
click at [906, 379] on div "Loading... Hallway - Hallway 2 Loading... Entry Loading... Clubroom - Entrance …" at bounding box center [784, 302] width 1568 height 553
drag, startPoint x: 744, startPoint y: 361, endPoint x: 812, endPoint y: 352, distance: 68.6
click at [812, 352] on div "Loading... Hallway - Hallway 2 Loading... Entry Loading... Clubroom - Entrance …" at bounding box center [784, 302] width 1568 height 553
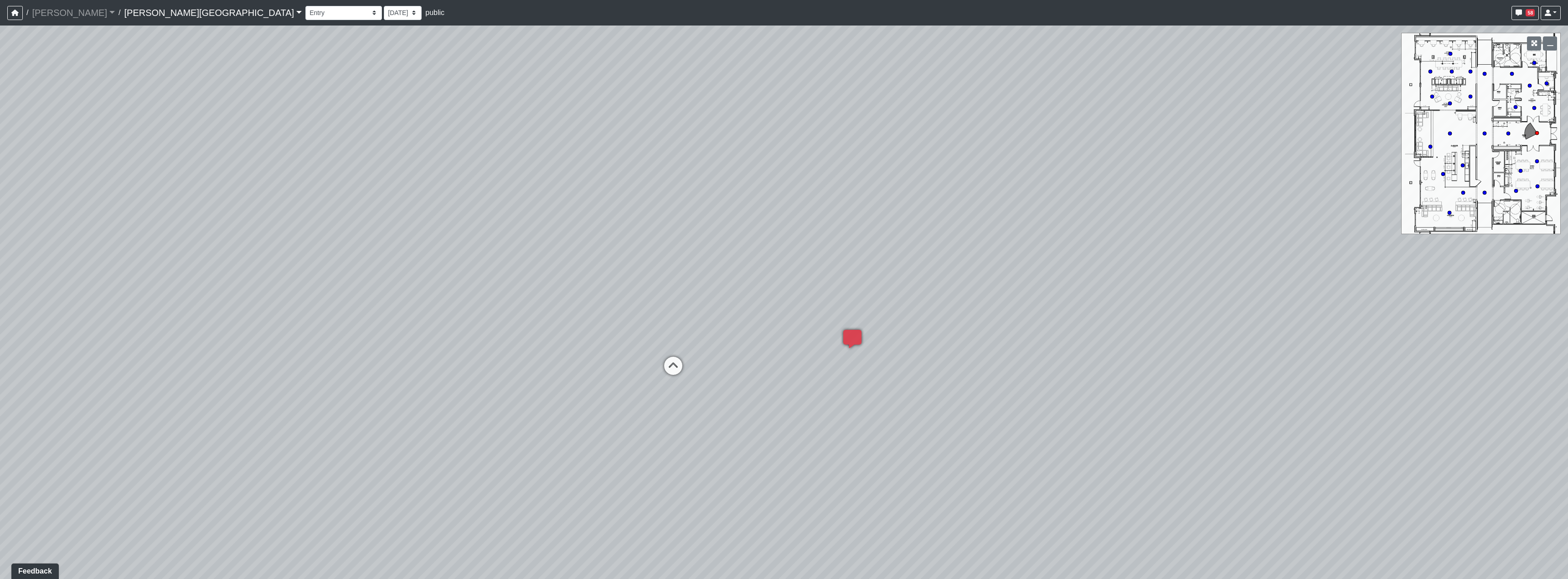
drag, startPoint x: 590, startPoint y: 365, endPoint x: 920, endPoint y: 327, distance: 332.2
click at [920, 327] on div "Loading... Hallway - Hallway 2 Loading... Entry Loading... Clubroom - Entrance …" at bounding box center [784, 302] width 1568 height 553
drag, startPoint x: 710, startPoint y: 305, endPoint x: 685, endPoint y: 282, distance: 34.0
click at [685, 282] on div "Loading... Hallway - Hallway 2 Loading... Entry Loading... Clubroom - Entrance …" at bounding box center [784, 302] width 1568 height 553
drag, startPoint x: 875, startPoint y: 442, endPoint x: 903, endPoint y: 438, distance: 28.3
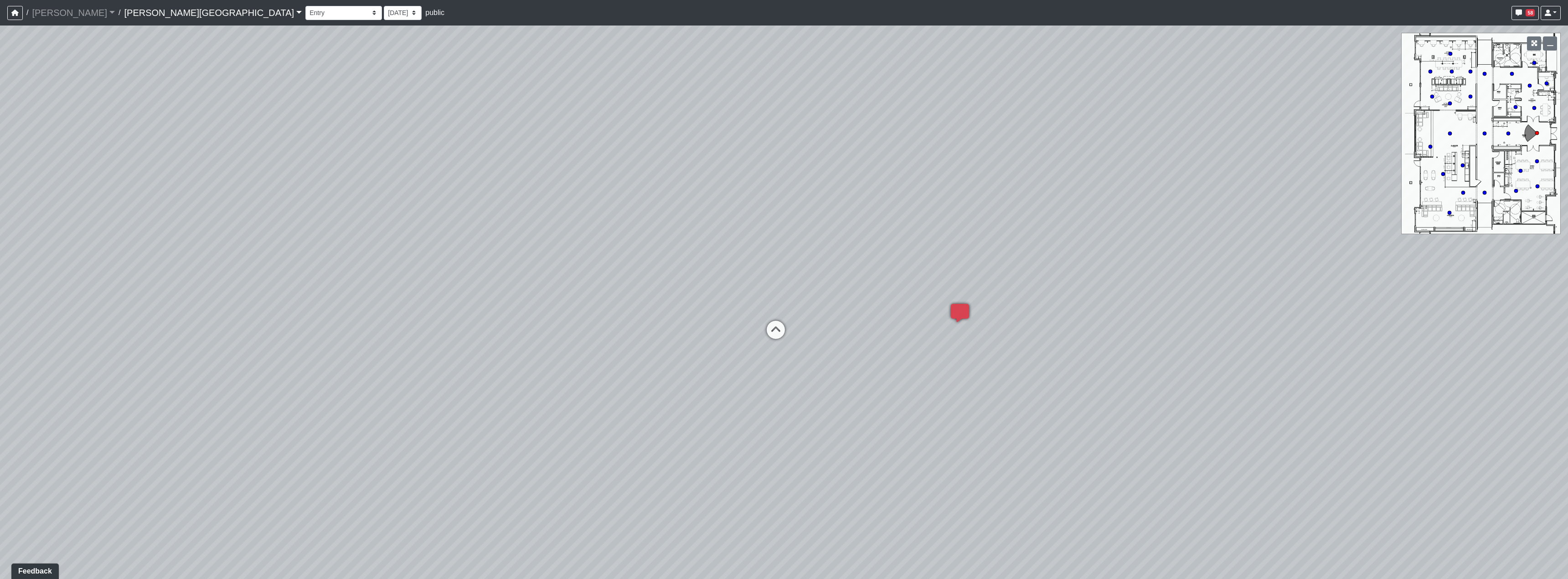
click at [903, 438] on div "Loading... Hallway - Hallway 2 Loading... Entry Loading... Clubroom - Entrance …" at bounding box center [784, 302] width 1568 height 553
